Goal: Find specific page/section: Find specific page/section

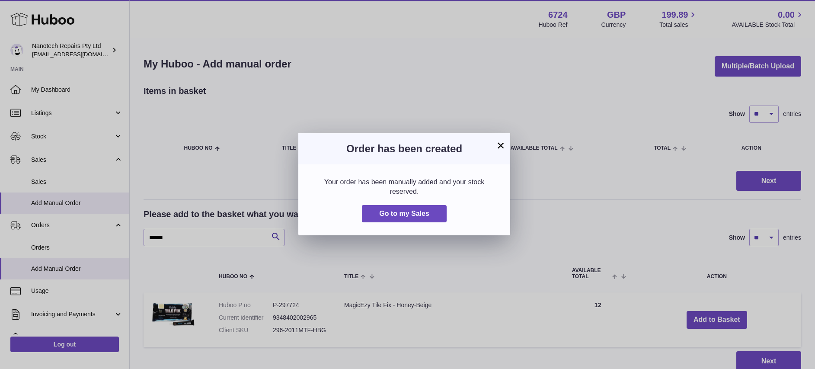
click at [499, 144] on button "×" at bounding box center [501, 145] width 10 height 10
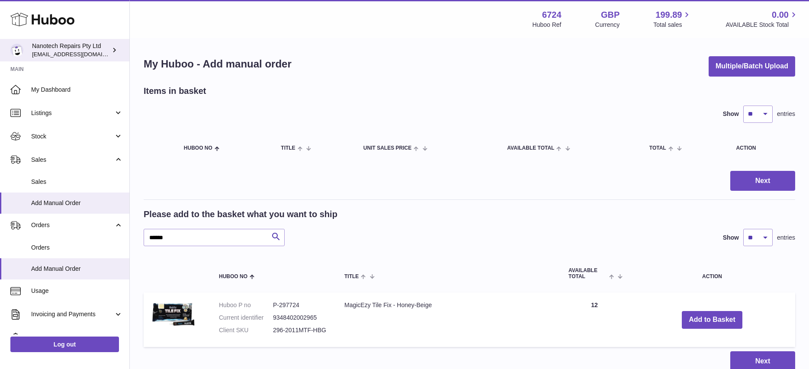
click at [60, 51] on span "[EMAIL_ADDRESS][DOMAIN_NAME]" at bounding box center [79, 54] width 95 height 7
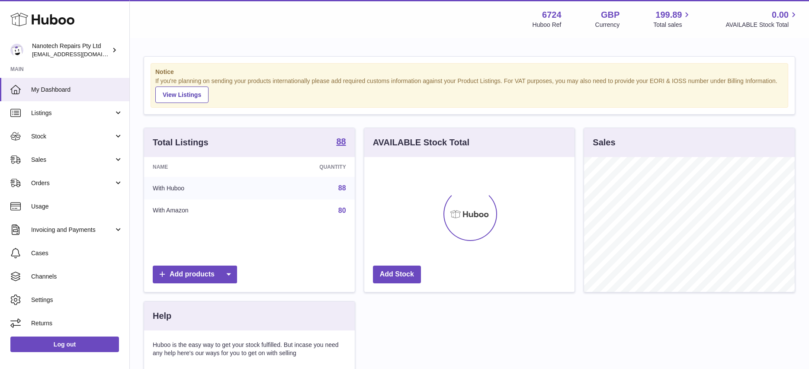
scroll to position [135, 210]
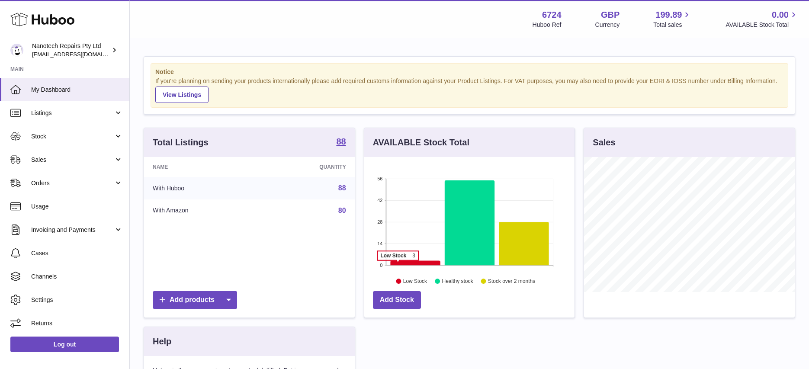
click at [397, 265] on icon at bounding box center [415, 263] width 50 height 5
